Goal: Submit feedback/report problem

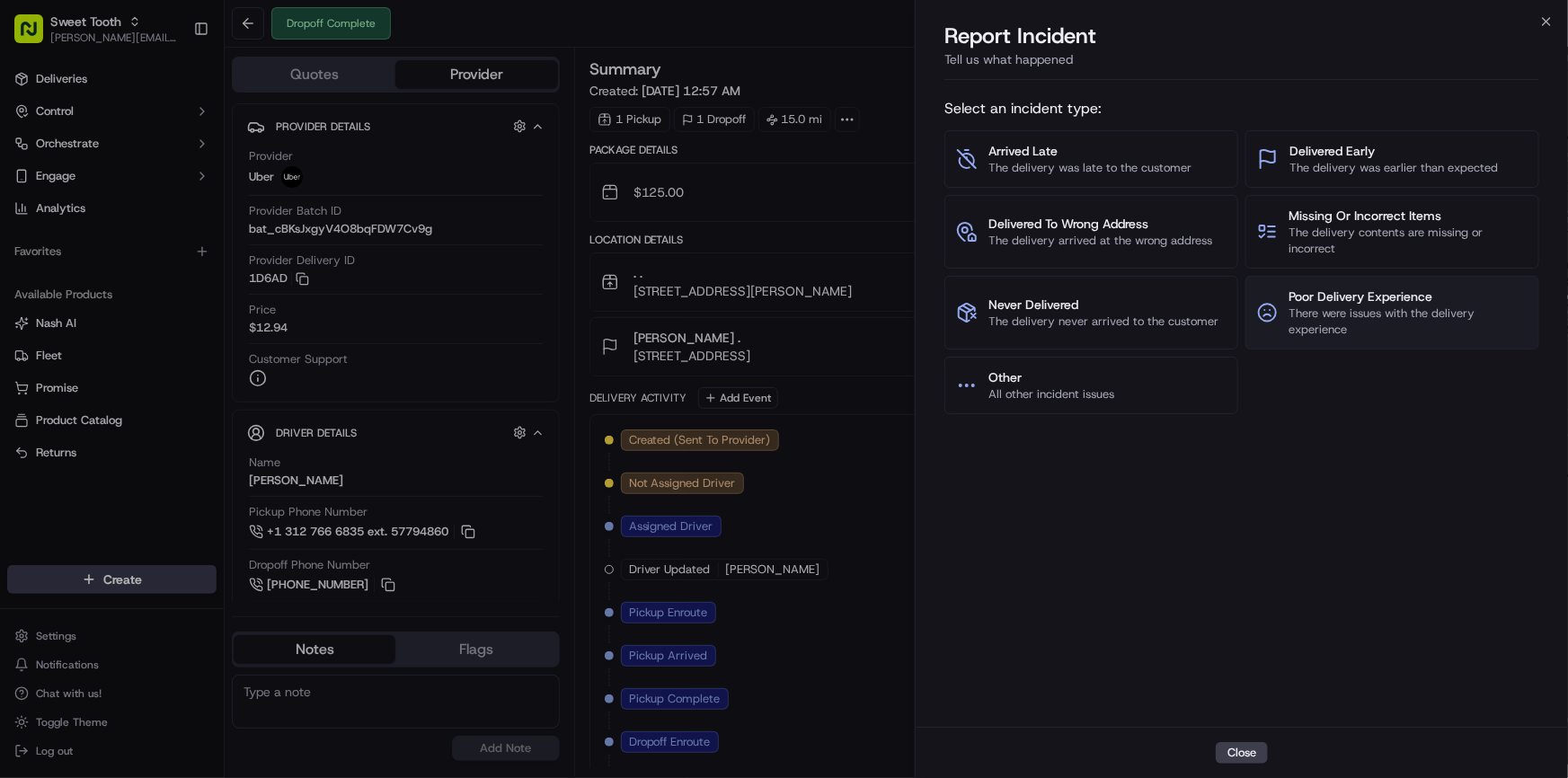
click at [1330, 322] on span "There were issues with the delivery experience" at bounding box center [1408, 321] width 239 height 33
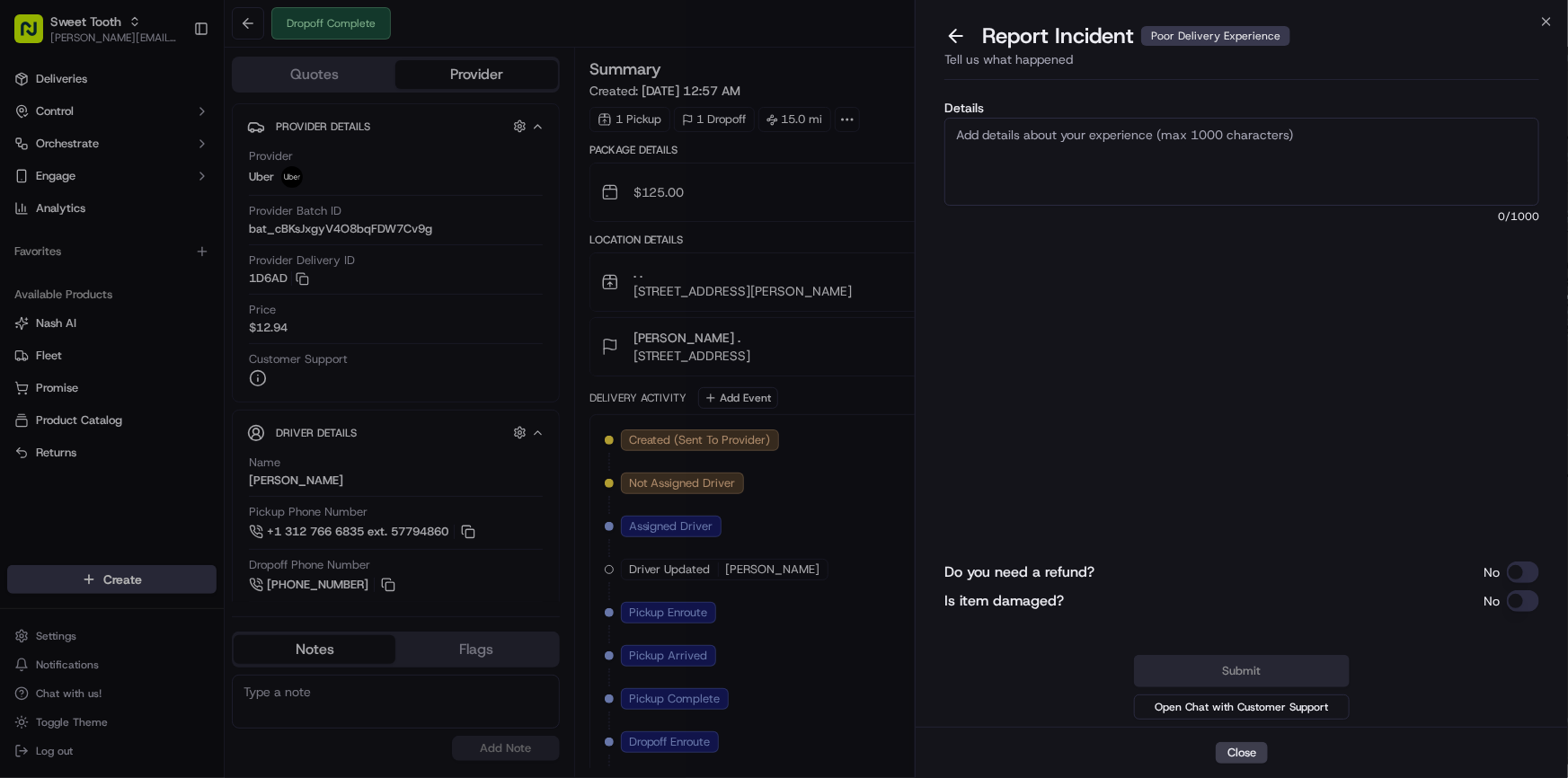
click at [1090, 162] on textarea "Details" at bounding box center [1241, 162] width 595 height 88
type textarea "Cake was handled improperly during transit and was damaged on the sides."
click at [1529, 567] on button "Do you need a refund?" at bounding box center [1523, 572] width 33 height 21
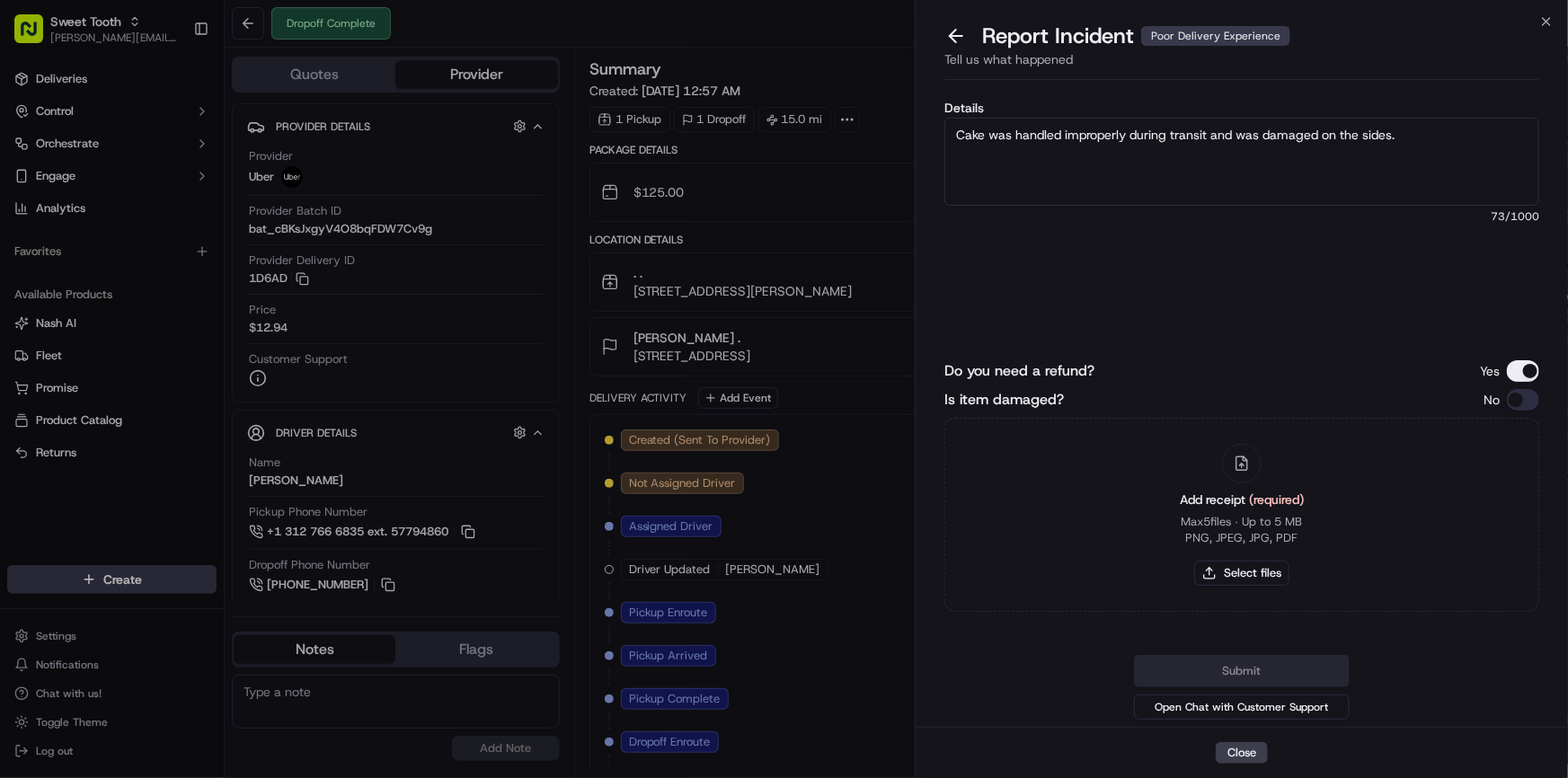
click at [1532, 400] on button "Is item damaged?" at bounding box center [1523, 400] width 33 height 21
click at [1245, 576] on button "Select files" at bounding box center [1242, 573] width 95 height 25
type input "C:\fakepath\IMG_2002 (1).jpeg"
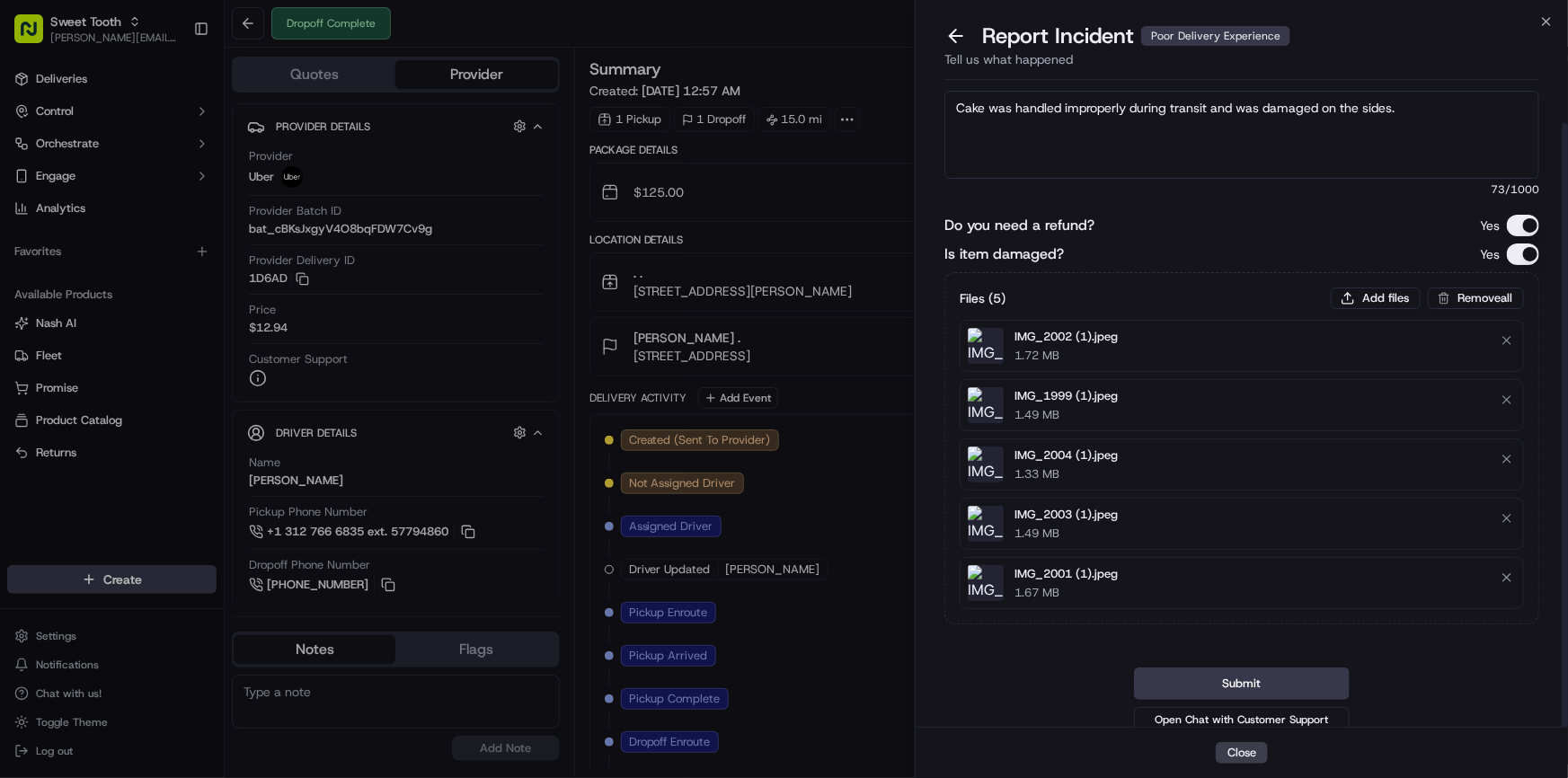
scroll to position [36, 0]
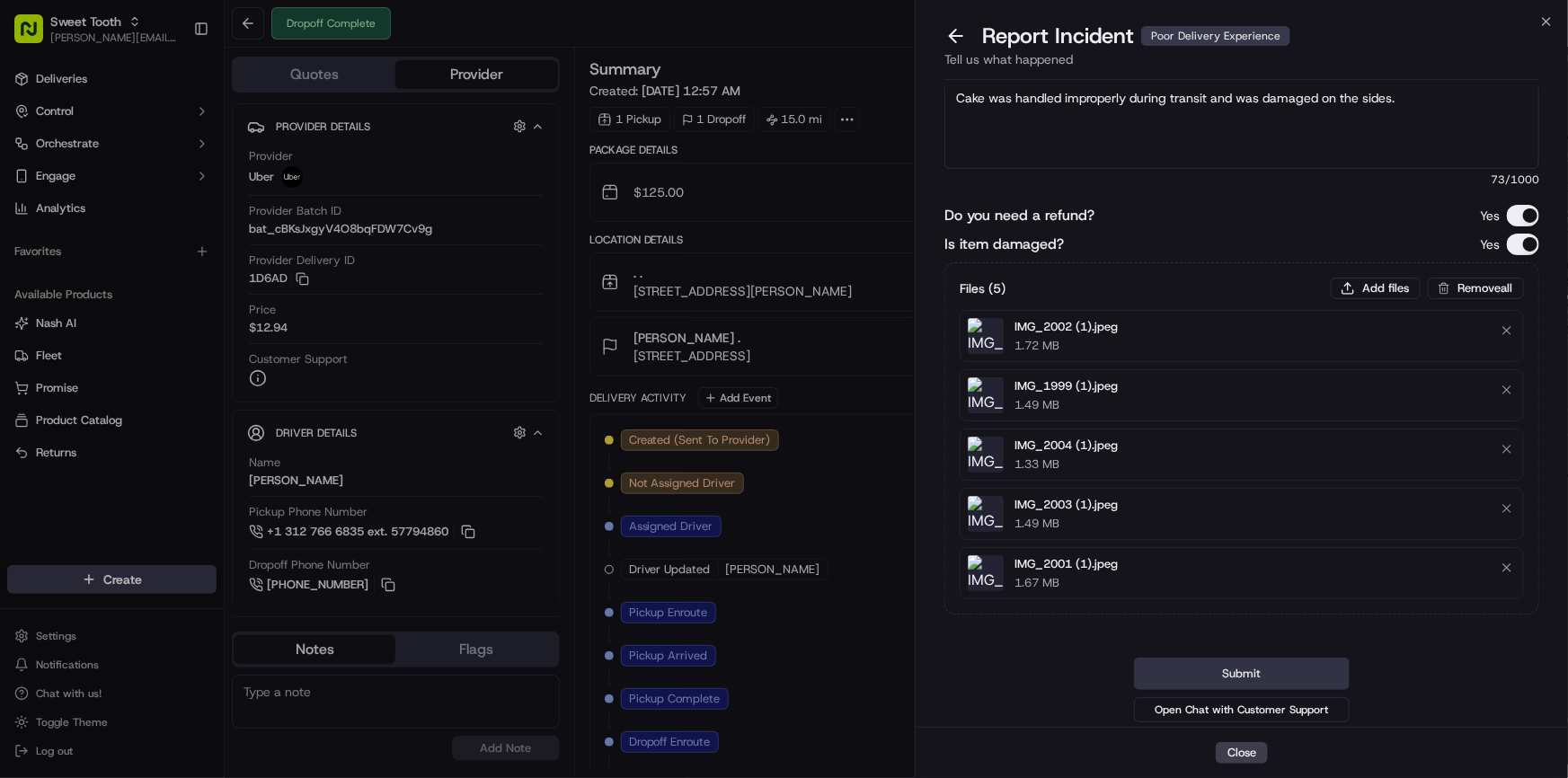
click at [1288, 672] on button "Submit" at bounding box center [1241, 673] width 216 height 33
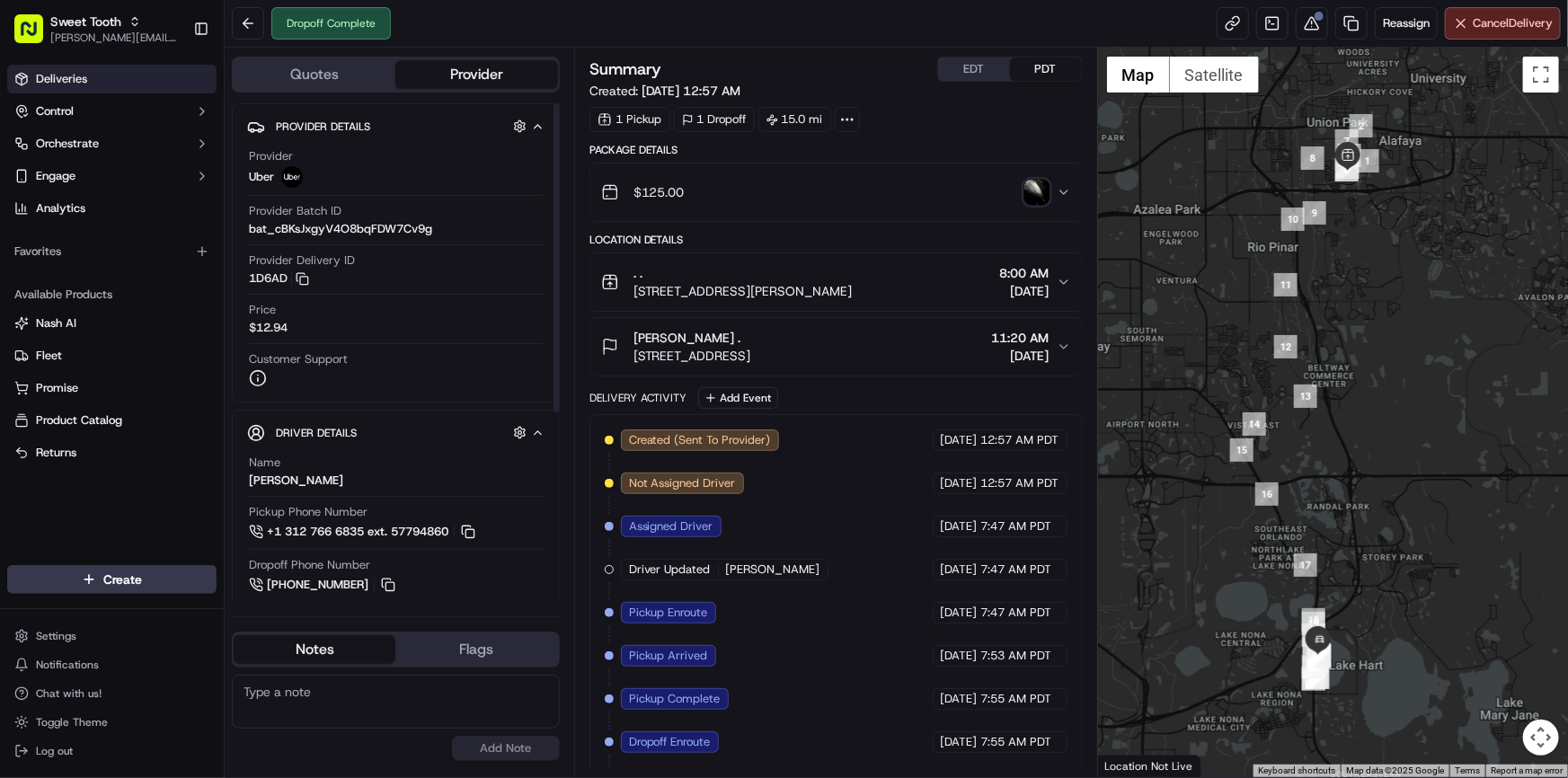
click at [139, 83] on link "Deliveries" at bounding box center [112, 78] width 209 height 29
